Goal: Find specific page/section: Find specific page/section

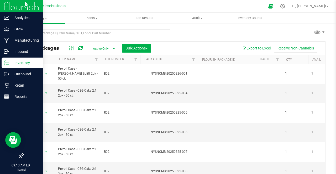
scroll to position [75, 0]
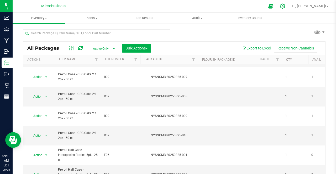
click at [285, 8] on icon at bounding box center [282, 6] width 6 height 6
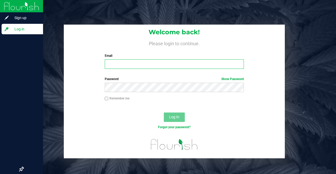
type input "[PERSON_NAME][EMAIL_ADDRESS][DOMAIN_NAME]"
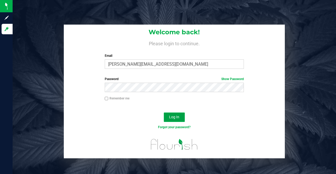
click at [171, 115] on span "Log In" at bounding box center [174, 117] width 10 height 4
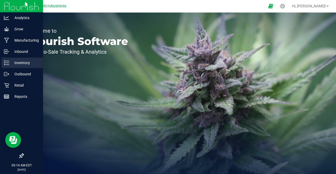
click at [17, 63] on p "Inventory" at bounding box center [24, 63] width 31 height 6
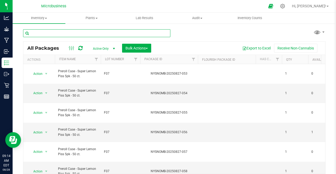
click at [69, 33] on input "text" at bounding box center [96, 33] width 147 height 8
type input "f"
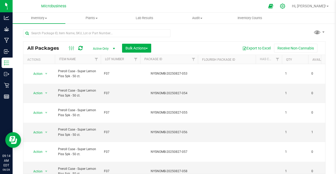
click at [285, 7] on icon at bounding box center [282, 6] width 5 height 5
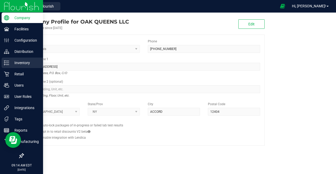
click at [15, 62] on p "Inventory" at bounding box center [24, 63] width 31 height 6
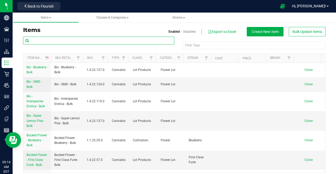
click at [128, 39] on input "text" at bounding box center [98, 41] width 151 height 8
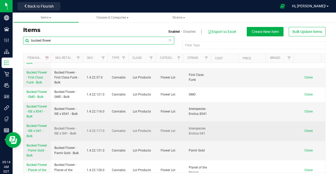
scroll to position [15, 0]
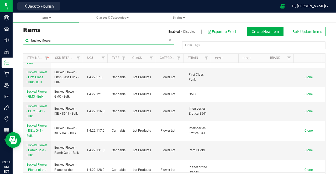
drag, startPoint x: 59, startPoint y: 40, endPoint x: 17, endPoint y: 43, distance: 41.8
click at [17, 43] on div "Items Enabled Disabled Export to Excel Create New Item Bulk Update Items bucked…" at bounding box center [174, 103] width 323 height 176
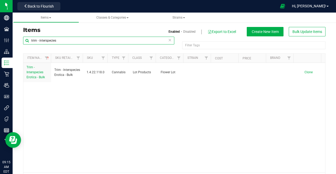
type input "trim - interspecies"
